Goal: Transaction & Acquisition: Register for event/course

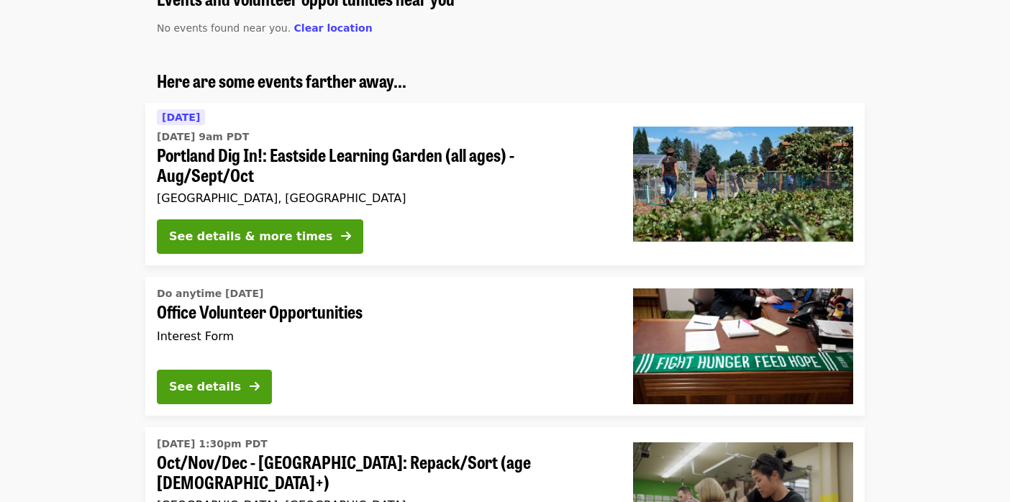
scroll to position [145, 0]
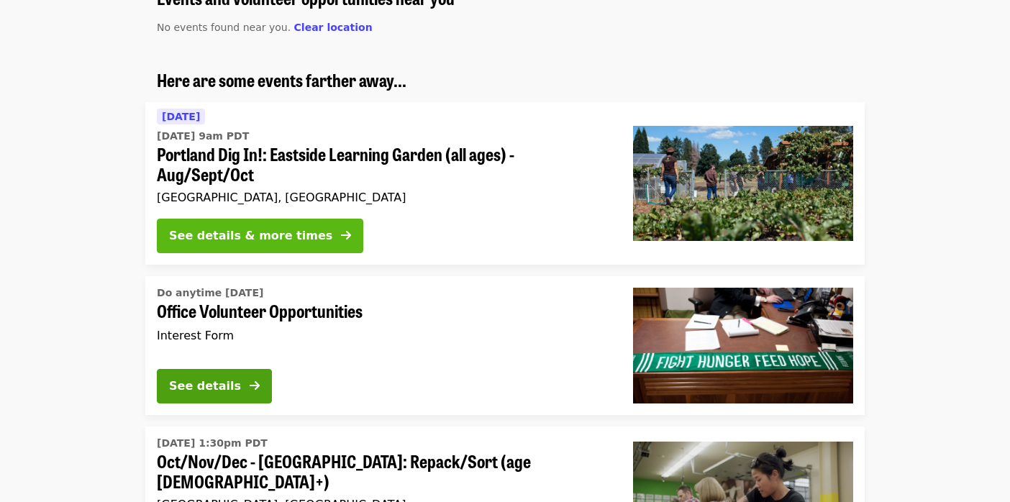
click at [237, 233] on div "See details & more times" at bounding box center [250, 235] width 163 height 17
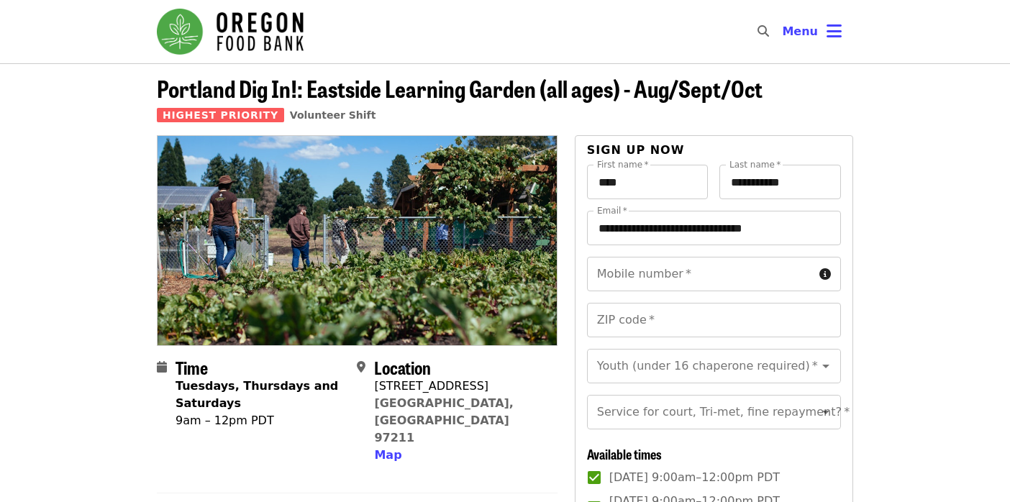
click at [805, 81] on header "Portland Dig In!: Eastside Learning Garden (all ages) - Aug/Sept/Oct Highest Pr…" at bounding box center [505, 106] width 697 height 60
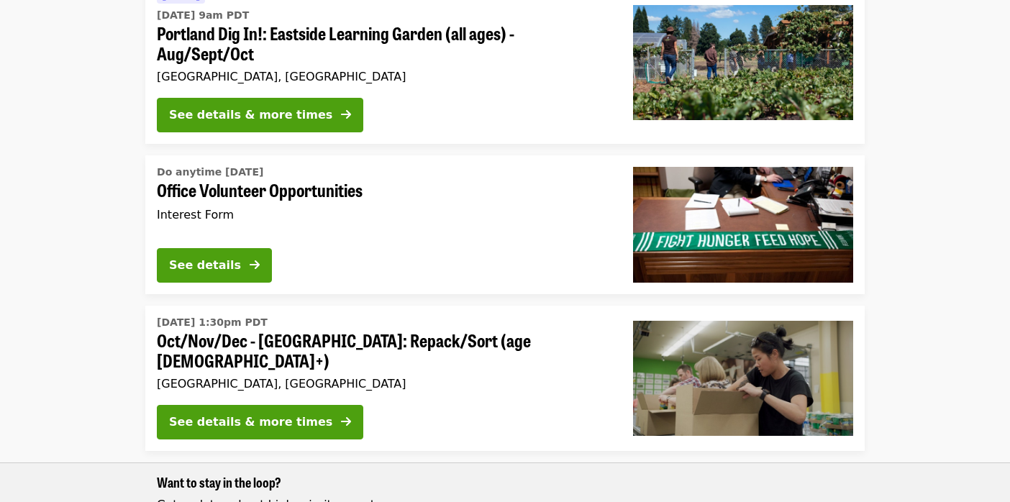
scroll to position [316, 0]
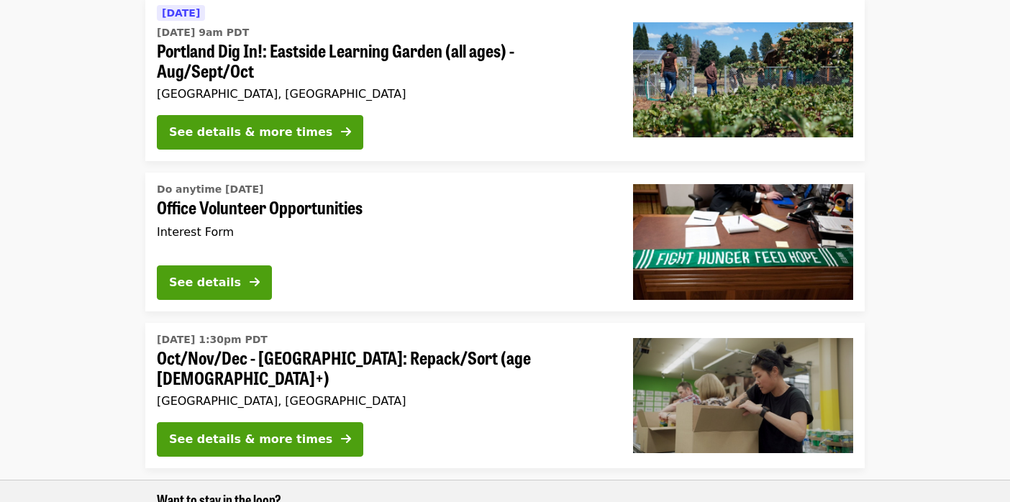
scroll to position [250, 0]
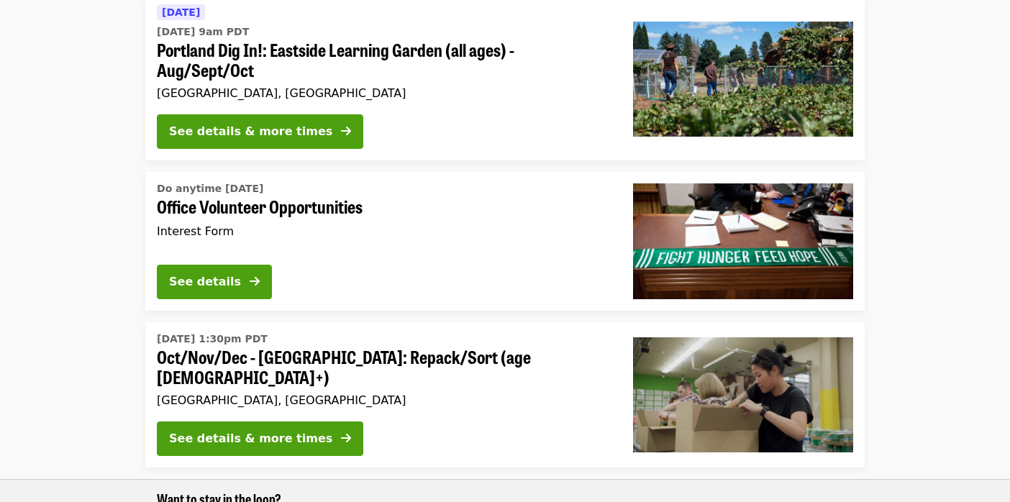
click at [532, 268] on div "See details" at bounding box center [383, 285] width 453 height 40
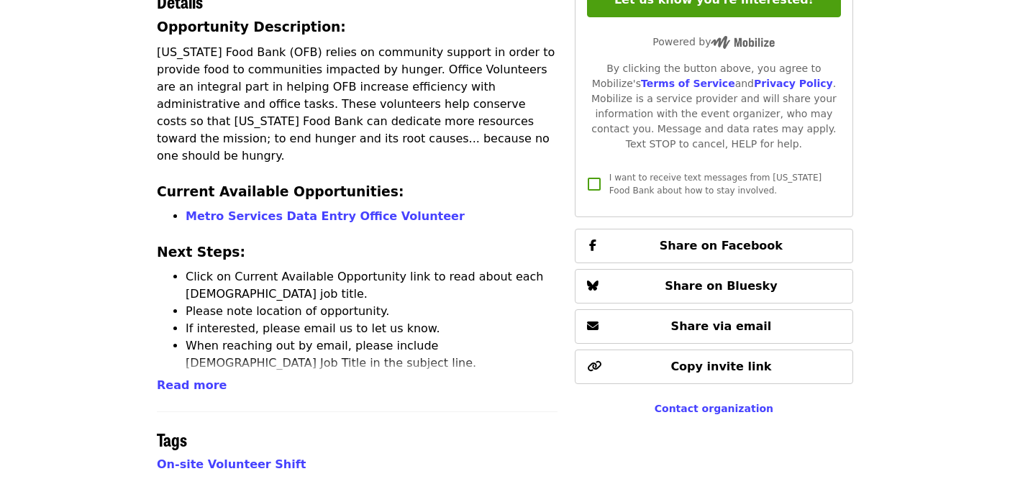
scroll to position [381, 0]
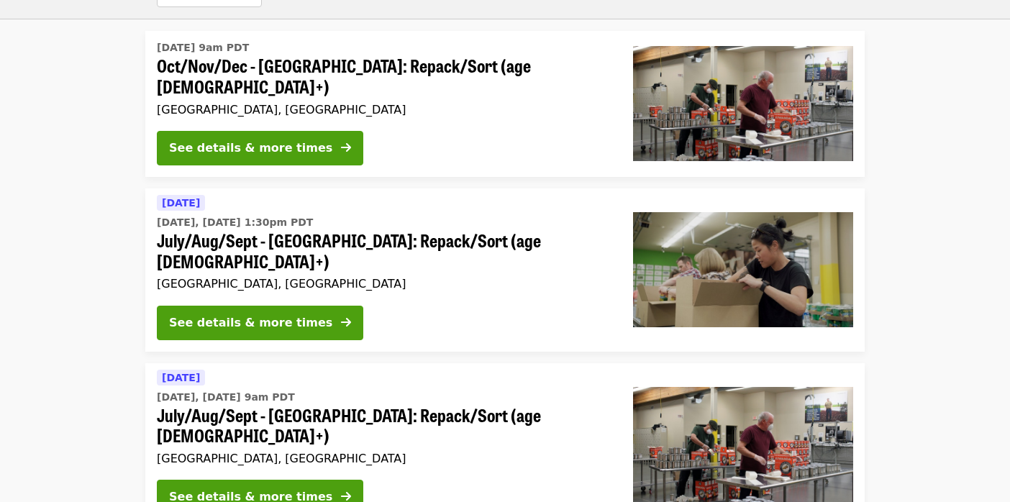
scroll to position [859, 0]
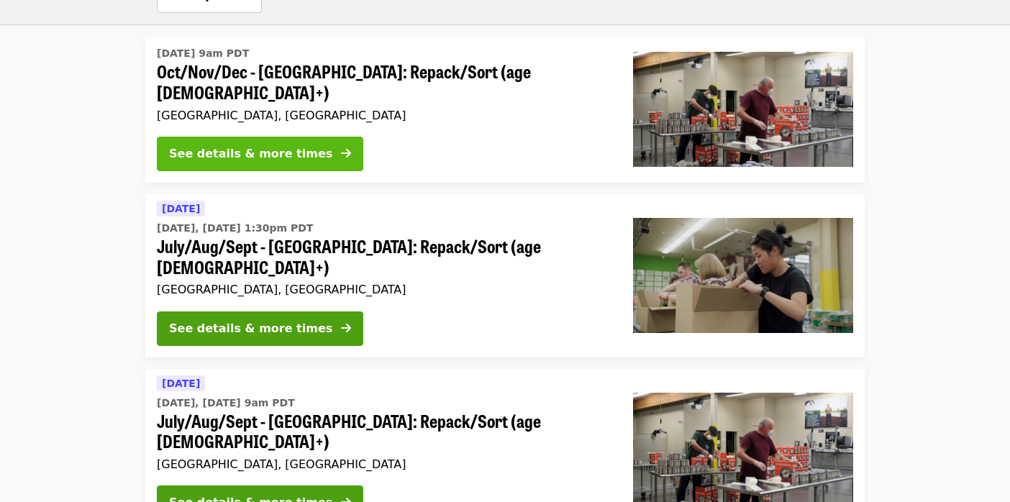
click at [246, 145] on div "See details & more times" at bounding box center [250, 153] width 163 height 17
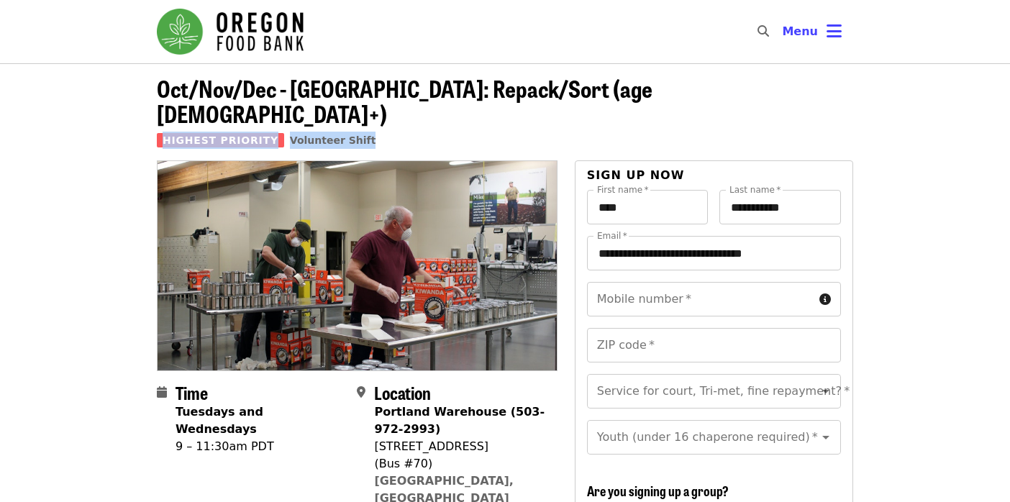
drag, startPoint x: 158, startPoint y: 113, endPoint x: 422, endPoint y: 112, distance: 264.1
click at [422, 132] on div "Highest Priority Volunteer Shift" at bounding box center [505, 140] width 697 height 17
click at [423, 132] on div "Highest Priority Volunteer Shift" at bounding box center [505, 140] width 697 height 17
